Goal: Task Accomplishment & Management: Use online tool/utility

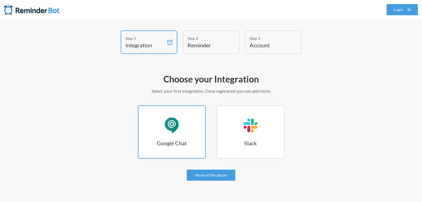
click at [184, 146] on h3 "Google Chat" at bounding box center [171, 144] width 67 height 8
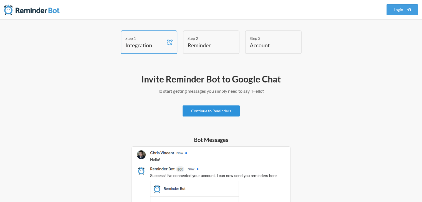
click at [220, 110] on link "Continue to Reminders" at bounding box center [210, 111] width 57 height 11
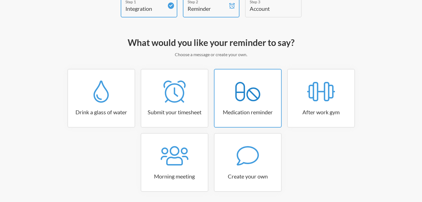
scroll to position [46, 0]
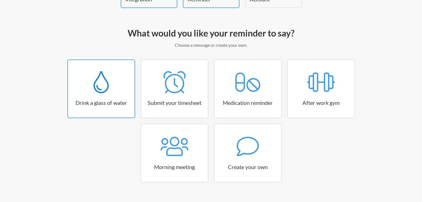
click at [96, 91] on icon at bounding box center [100, 82] width 15 height 22
select select "06:30:00"
select select "true"
select select "11:00:00"
